Goal: Task Accomplishment & Management: Manage account settings

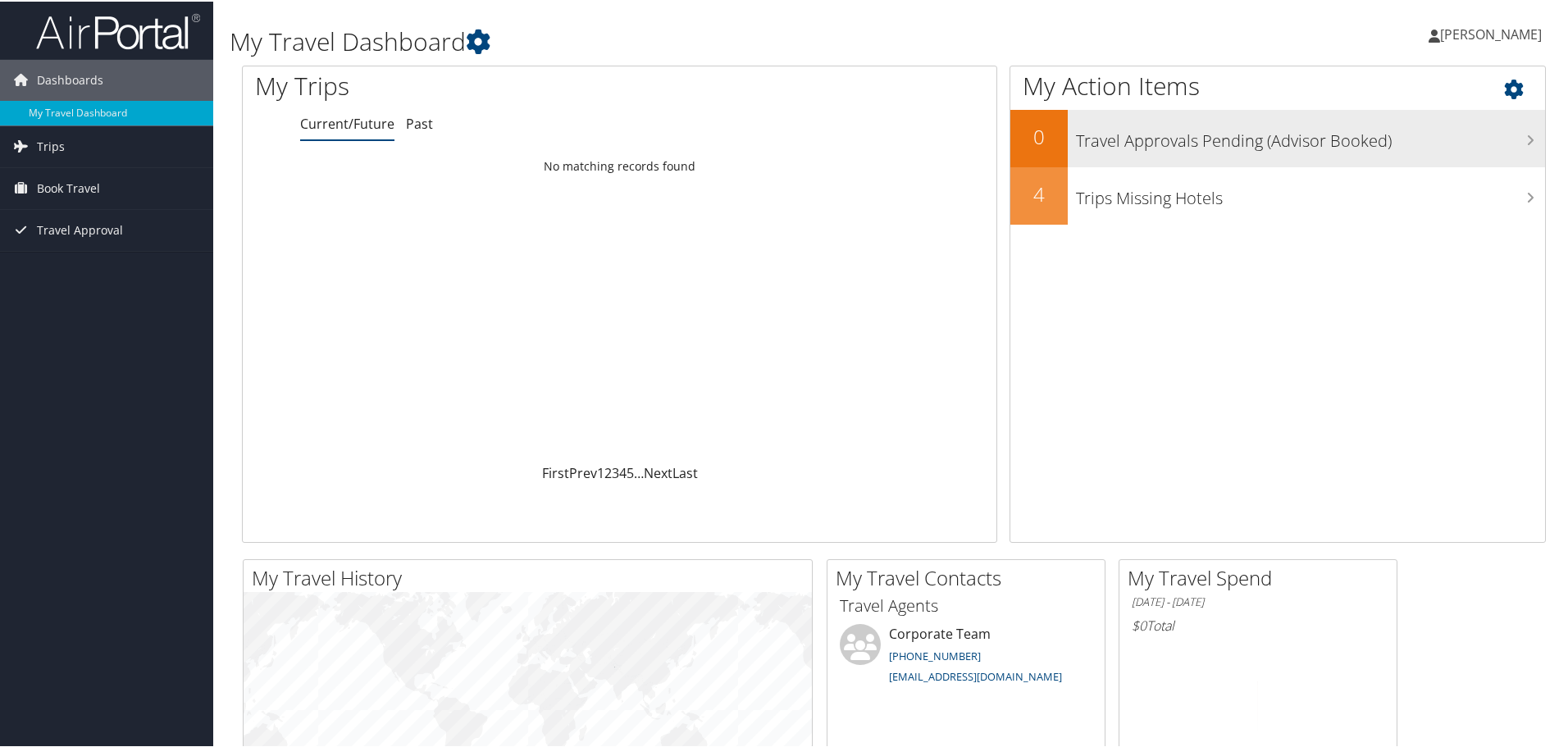
click at [1239, 151] on div "Travel Approvals Pending (Advisor Booked)" at bounding box center [1306, 137] width 477 height 58
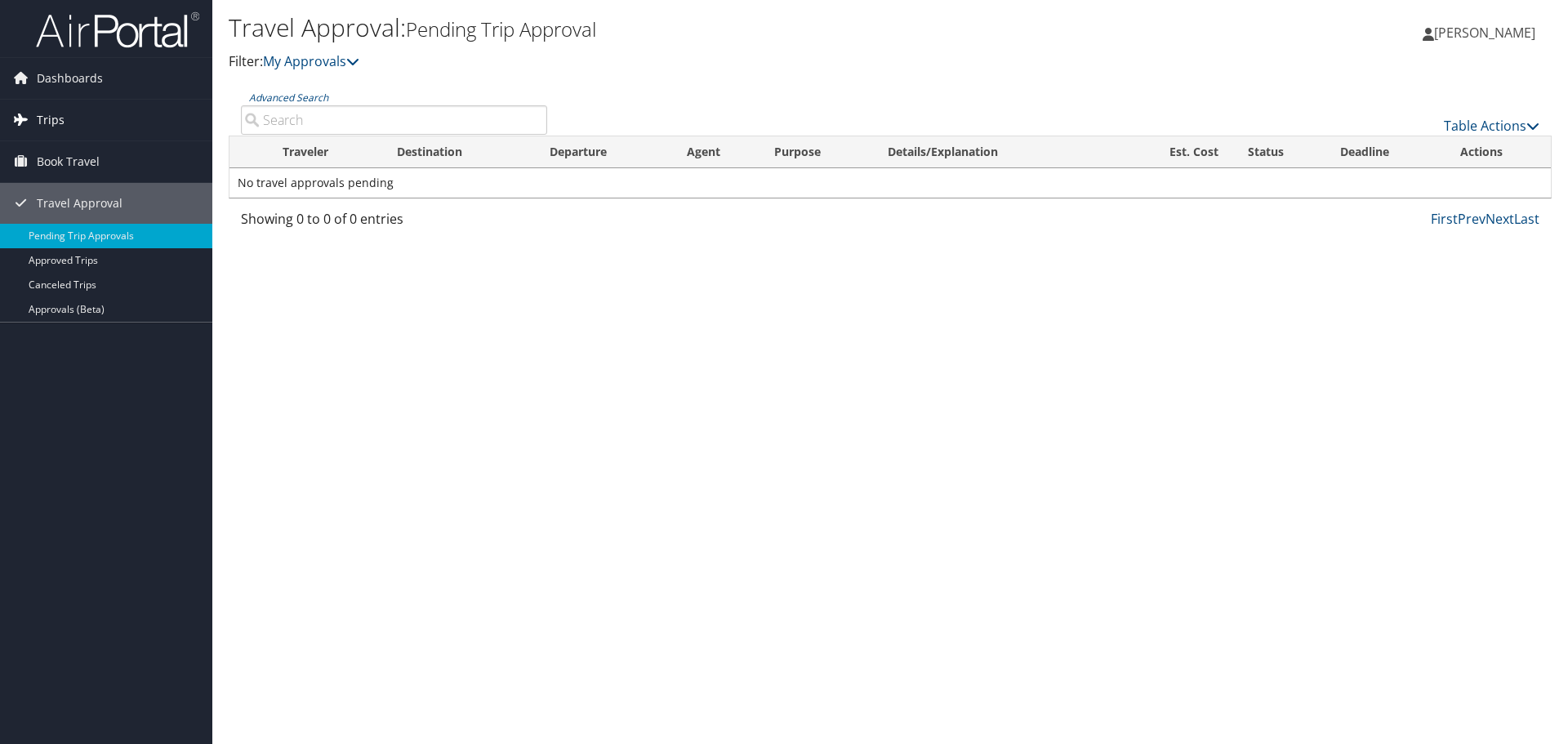
click at [55, 122] on span "Trips" at bounding box center [50, 120] width 28 height 41
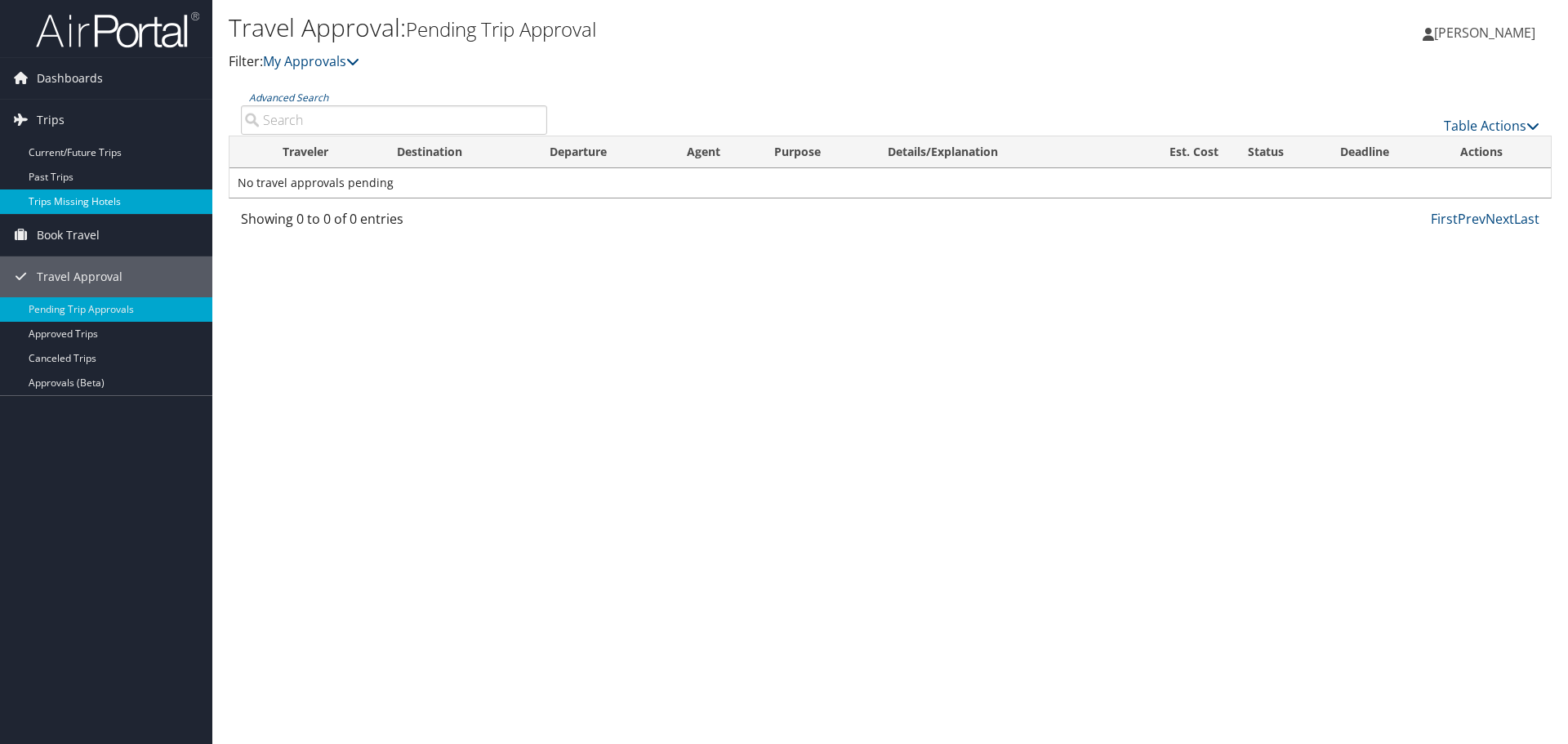
click at [80, 207] on link "Trips Missing Hotels" at bounding box center [105, 202] width 212 height 25
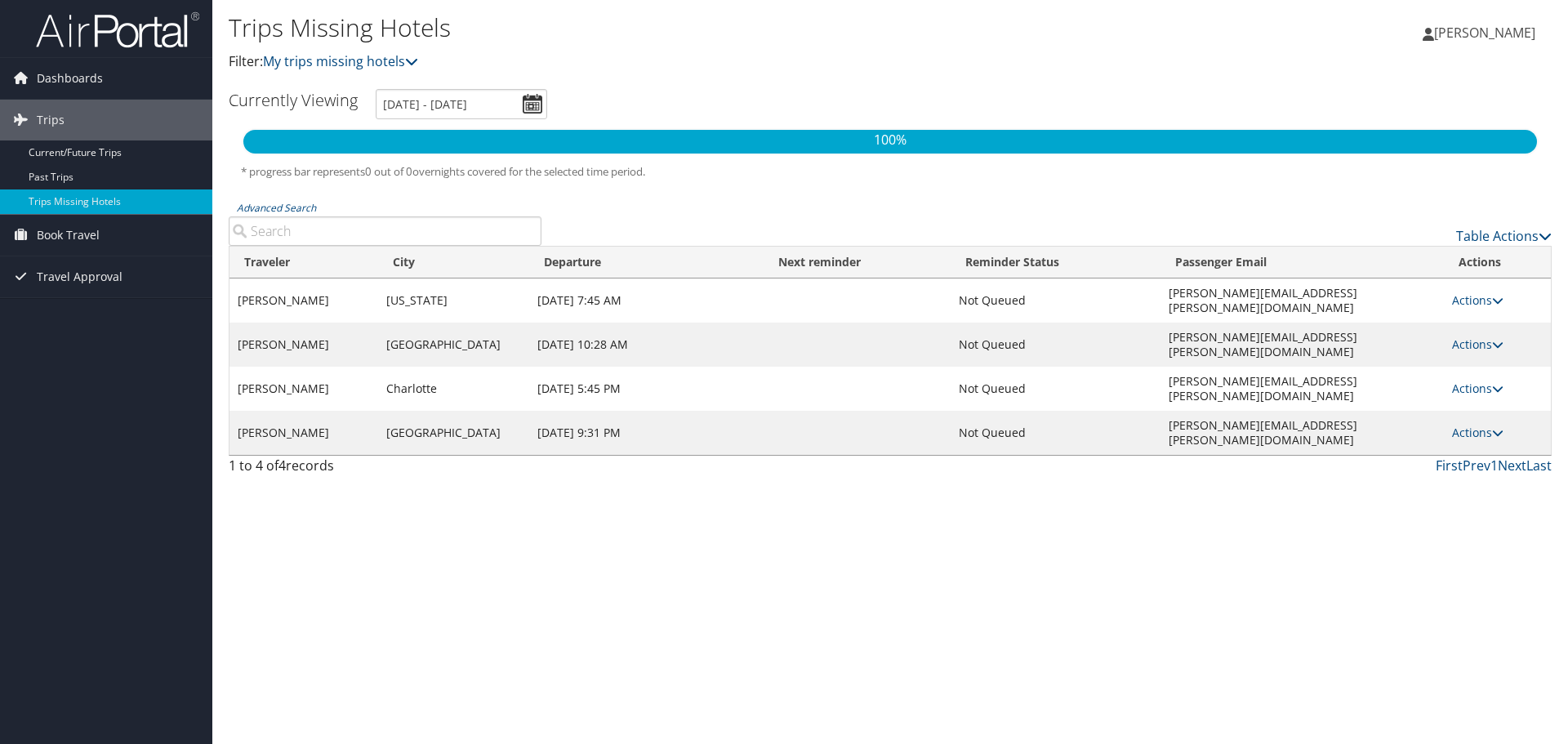
click at [638, 295] on td "Sep 15, 2025 7:45 AM" at bounding box center [646, 300] width 234 height 44
click at [269, 301] on td "[PERSON_NAME]" at bounding box center [303, 300] width 149 height 44
click at [1544, 232] on icon at bounding box center [1546, 236] width 13 height 13
click at [1544, 232] on div at bounding box center [784, 372] width 1568 height 744
click at [924, 548] on div "Trips Missing Hotels Filter: My trips missing hotels Anthony Lizzio Anthony Liz…" at bounding box center [890, 372] width 1356 height 744
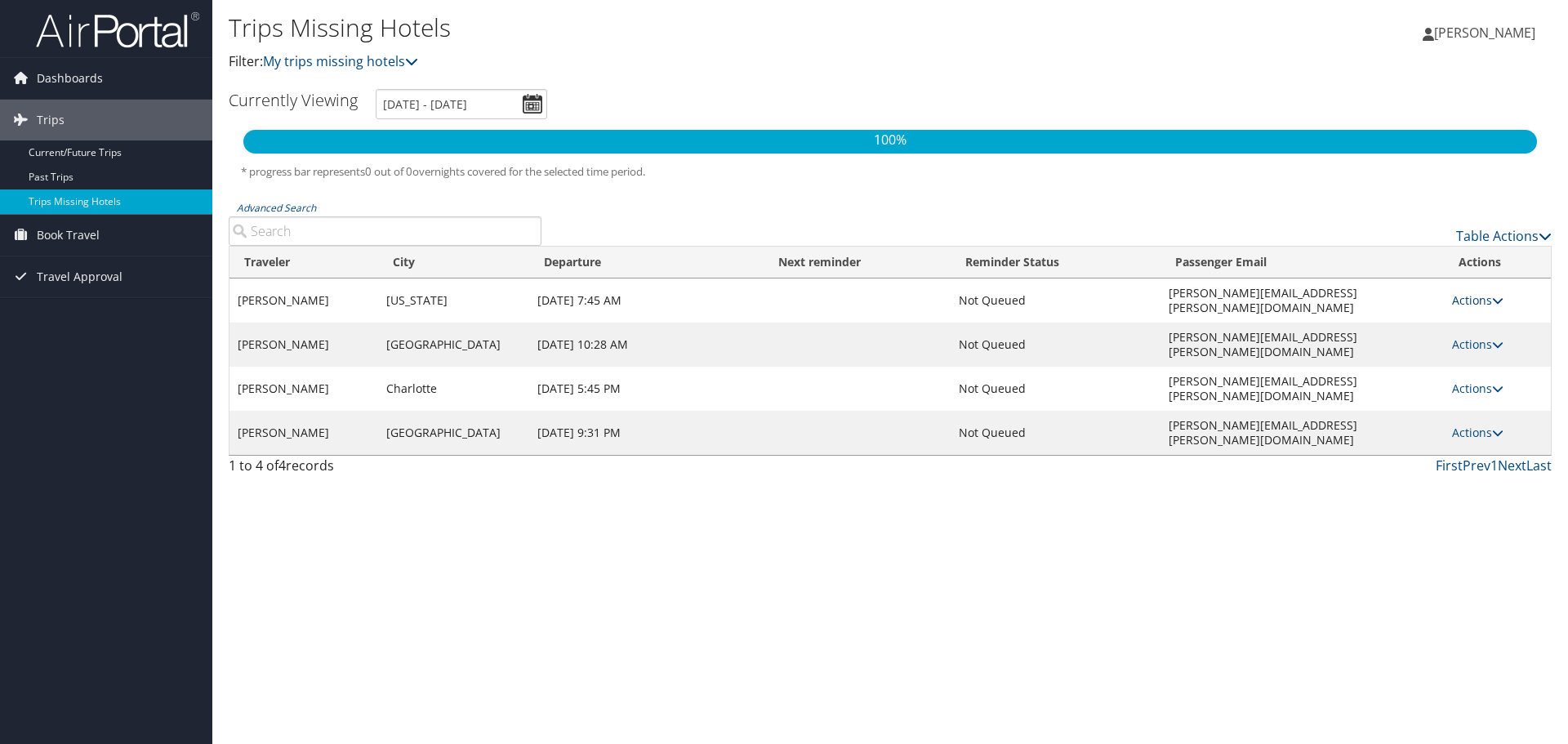
click at [1495, 294] on icon at bounding box center [1498, 300] width 12 height 12
drag, startPoint x: 1471, startPoint y: 455, endPoint x: 1468, endPoint y: 399, distance: 56.1
click at [1472, 455] on div "Trips Missing Hotels Filter: My trips missing hotels Anthony Lizzio Anthony Liz…" at bounding box center [890, 372] width 1356 height 744
click at [1492, 427] on icon at bounding box center [1498, 432] width 12 height 12
click at [1476, 438] on link "View Itinerary" at bounding box center [1443, 432] width 113 height 28
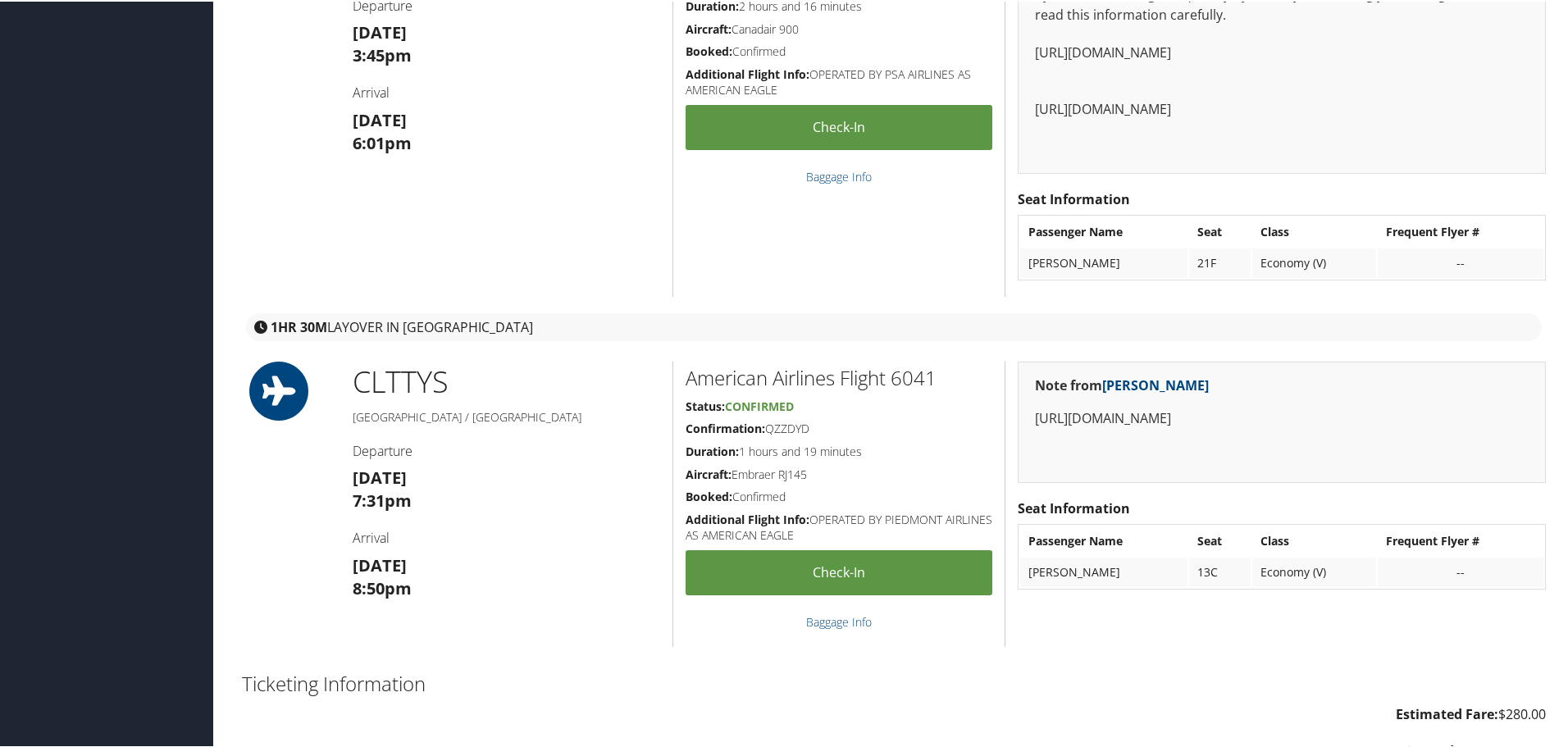
scroll to position [656, 0]
